Goal: Task Accomplishment & Management: Manage account settings

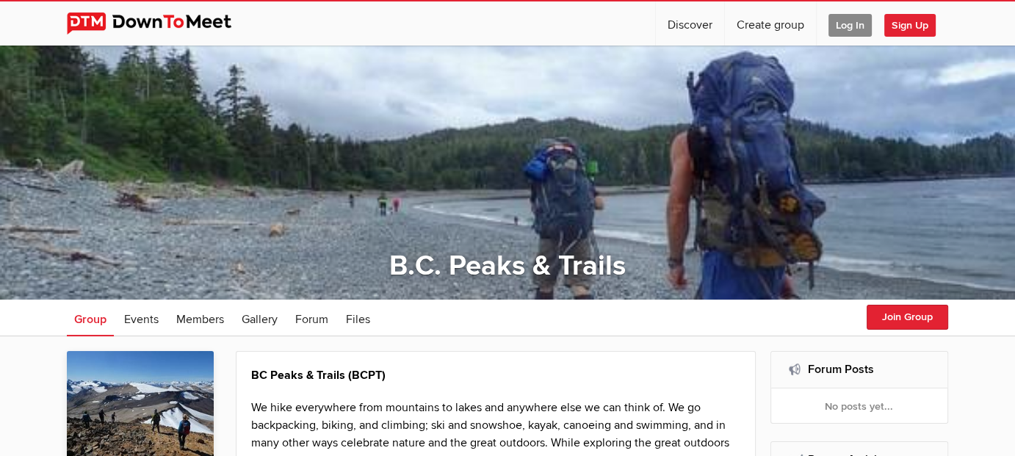
click at [852, 25] on span "Log In" at bounding box center [849, 25] width 43 height 23
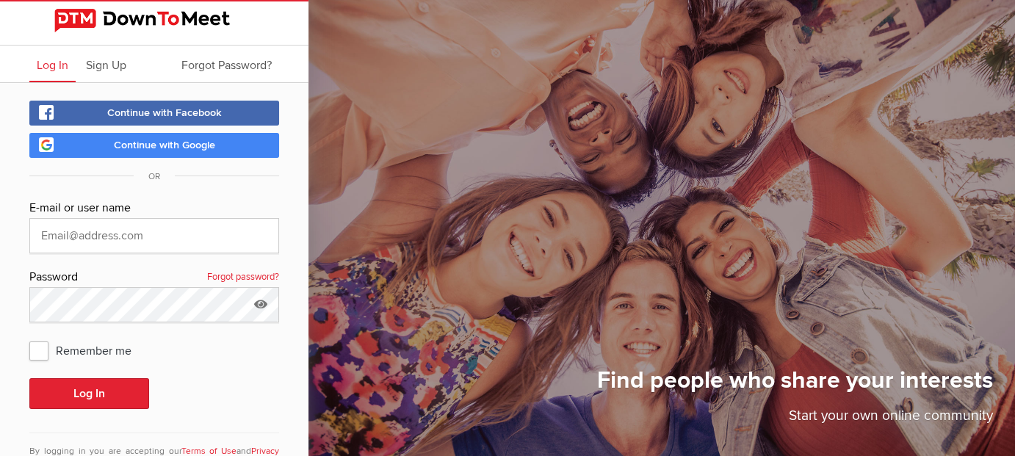
type input "wadehenry@shaw.ca"
click at [35, 352] on span "Remember me" at bounding box center [87, 350] width 117 height 26
click at [29, 337] on input "Remember me" at bounding box center [29, 336] width 1 height 1
checkbox input "true"
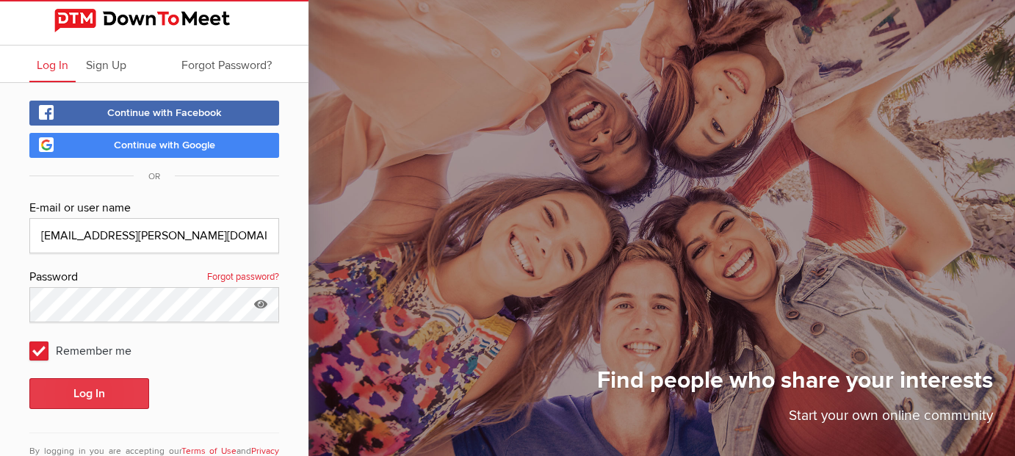
click at [95, 393] on button "Log In" at bounding box center [89, 393] width 120 height 31
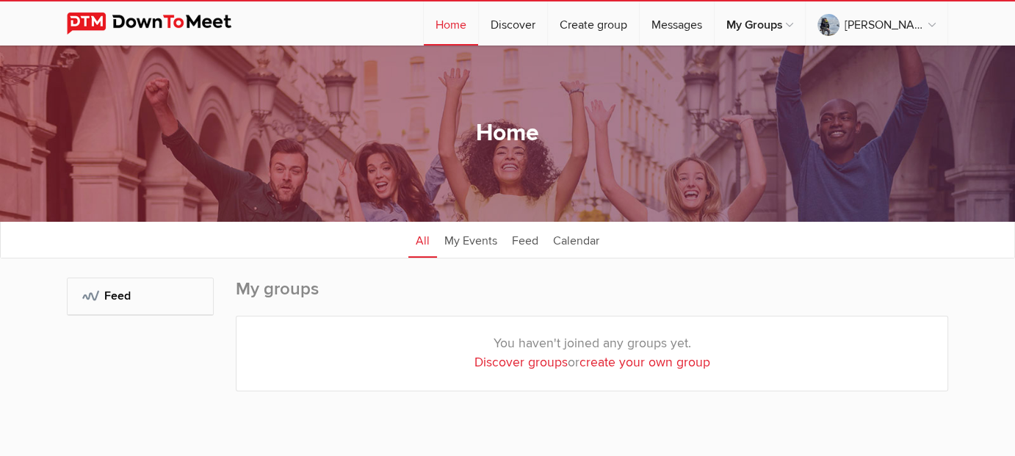
click at [86, 395] on div "My Groups: Feed" at bounding box center [140, 349] width 147 height 143
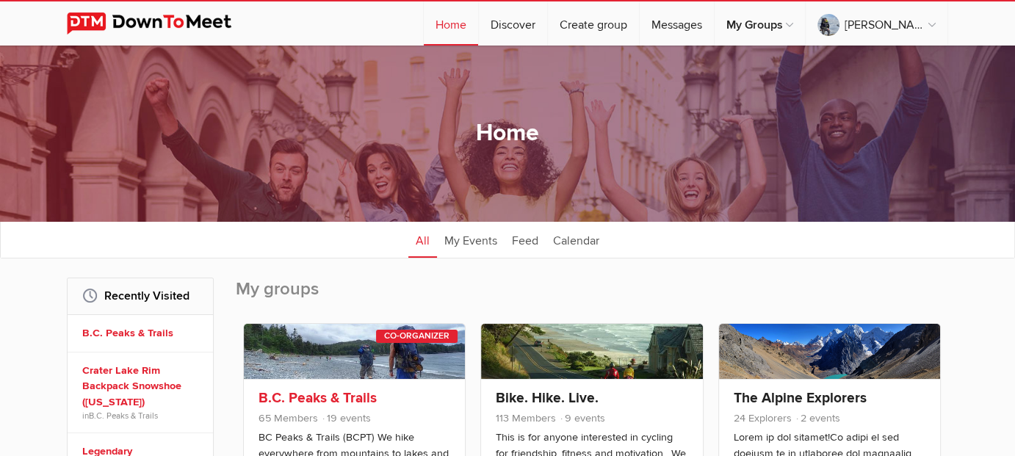
click at [315, 373] on link at bounding box center [354, 351] width 221 height 55
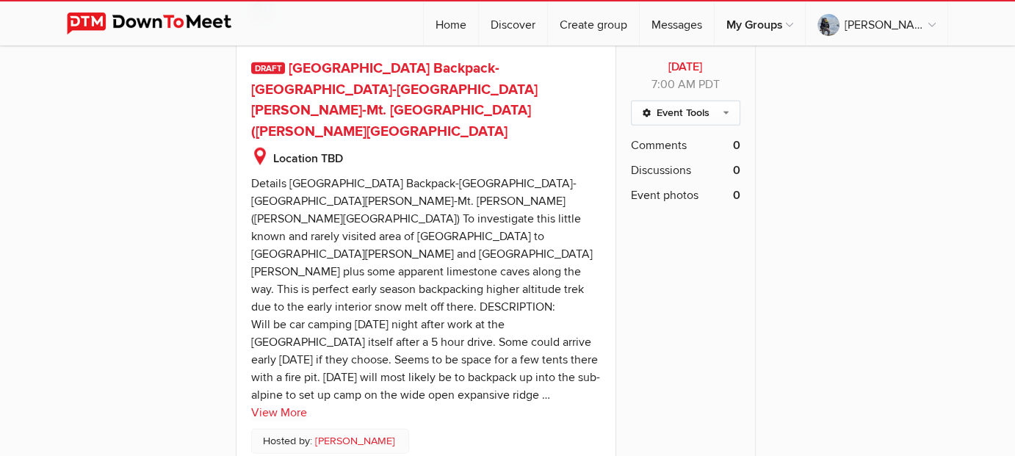
scroll to position [3236, 0]
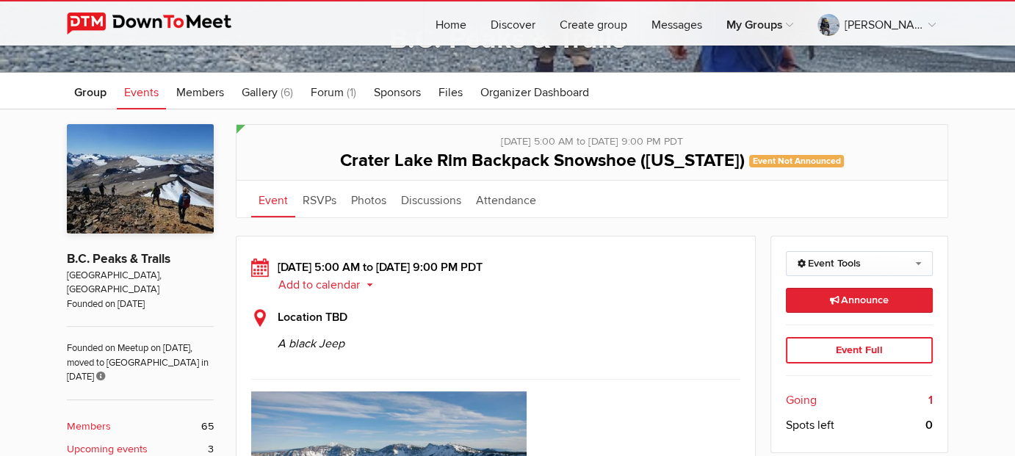
scroll to position [220, 0]
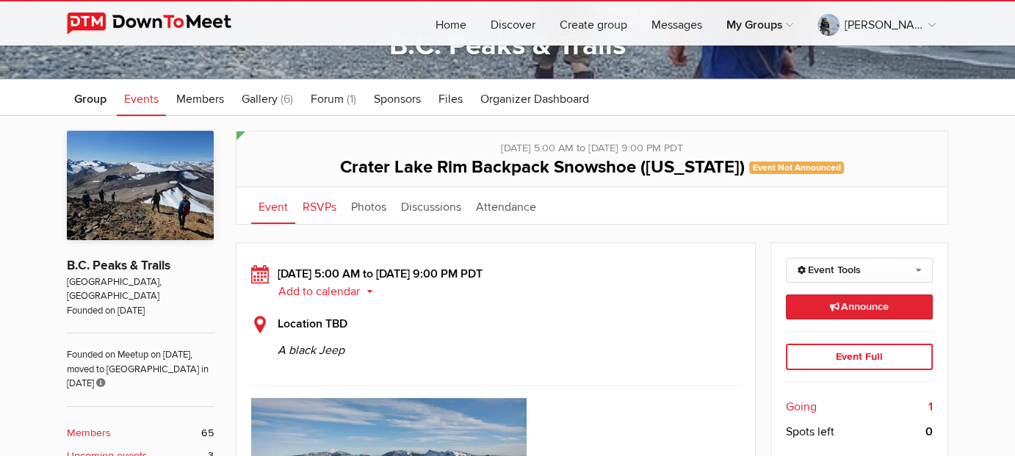
click at [327, 209] on link "RSVPs" at bounding box center [319, 205] width 48 height 37
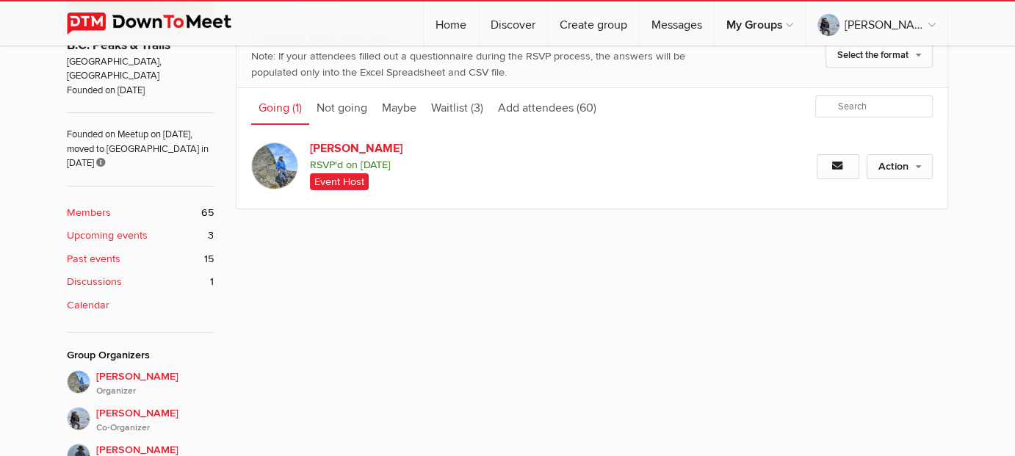
scroll to position [220, 0]
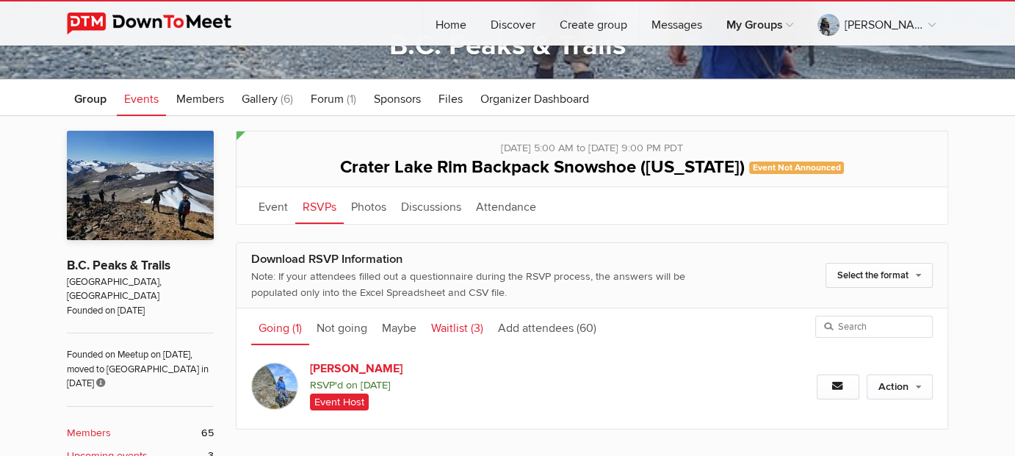
click at [450, 322] on link "Waitlist (3)" at bounding box center [457, 326] width 67 height 37
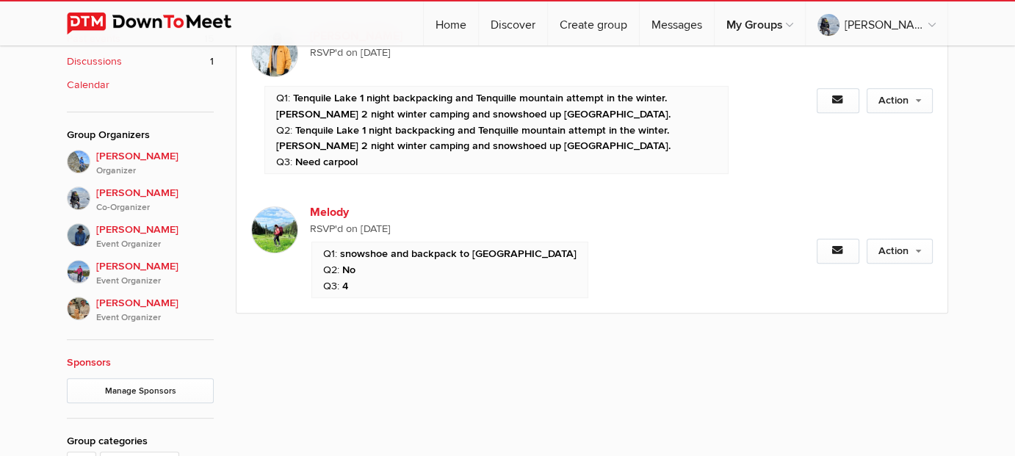
scroll to position [441, 0]
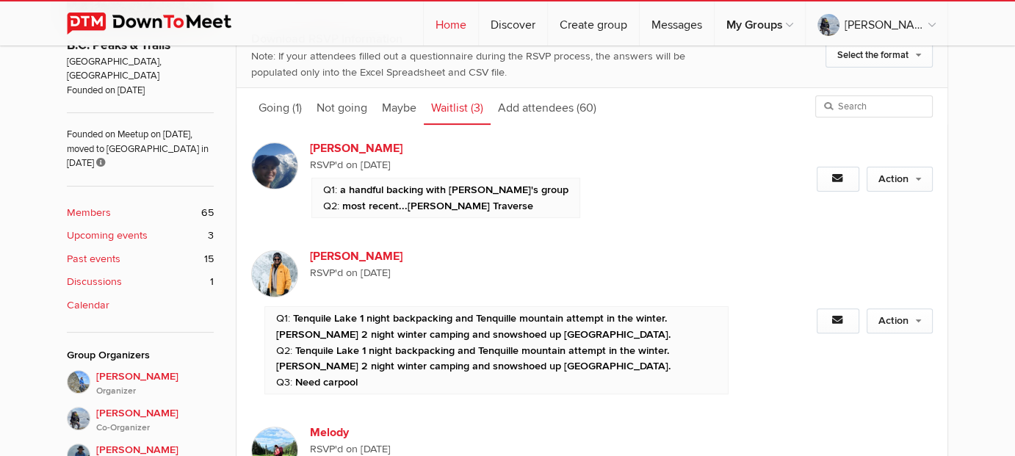
click at [478, 24] on link "Home" at bounding box center [451, 23] width 54 height 44
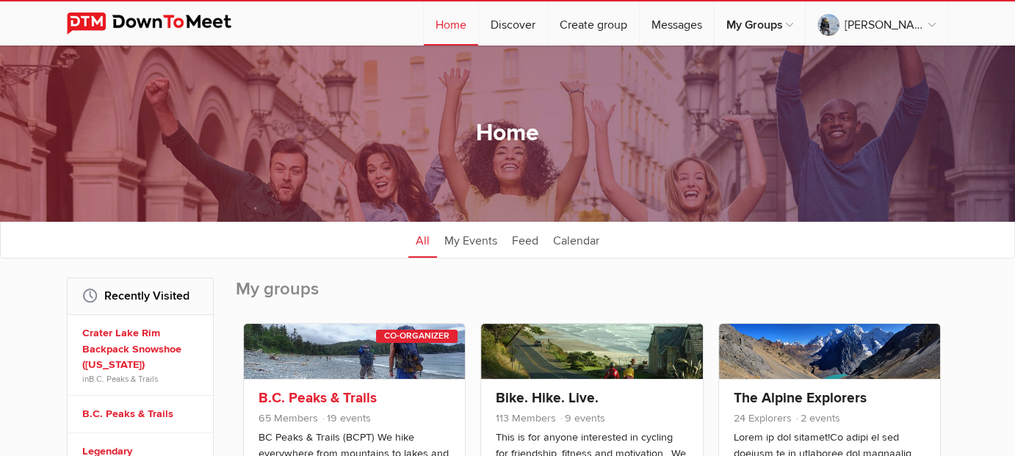
scroll to position [220, 0]
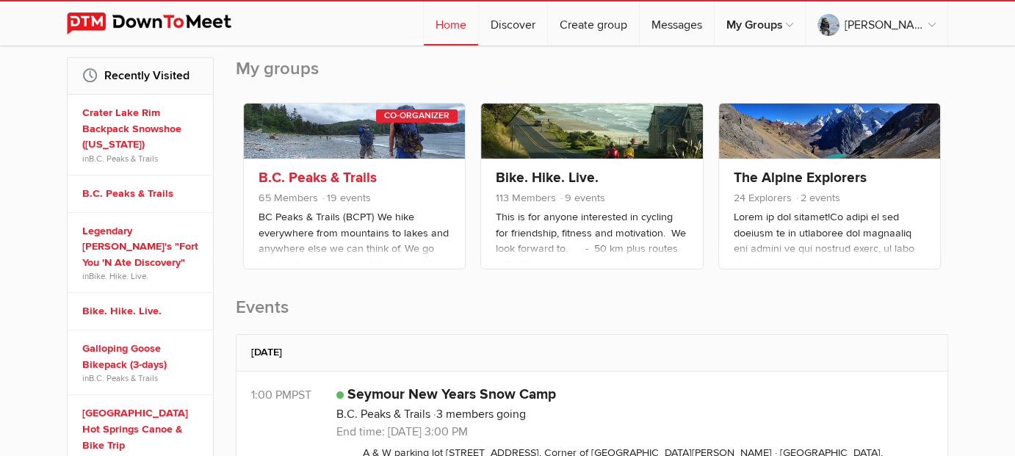
click at [322, 144] on link at bounding box center [354, 131] width 221 height 55
